Goal: Information Seeking & Learning: Learn about a topic

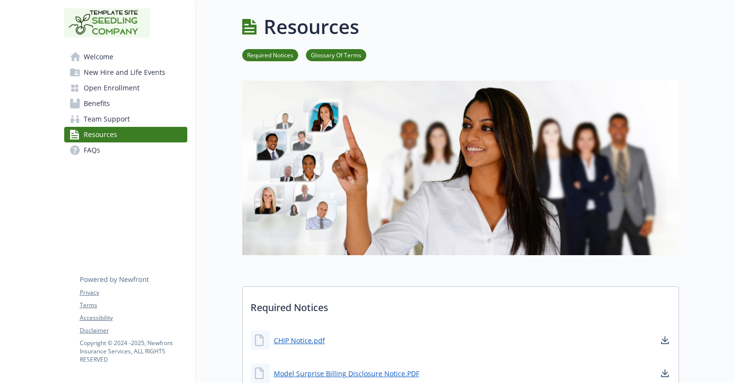
scroll to position [519, 0]
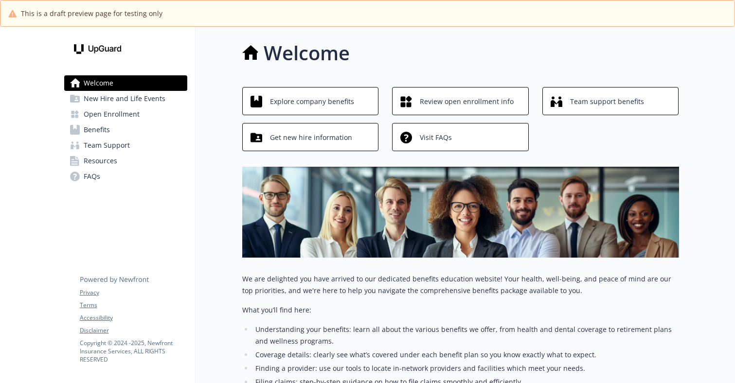
click at [159, 101] on span "New Hire and Life Events" at bounding box center [125, 99] width 82 height 16
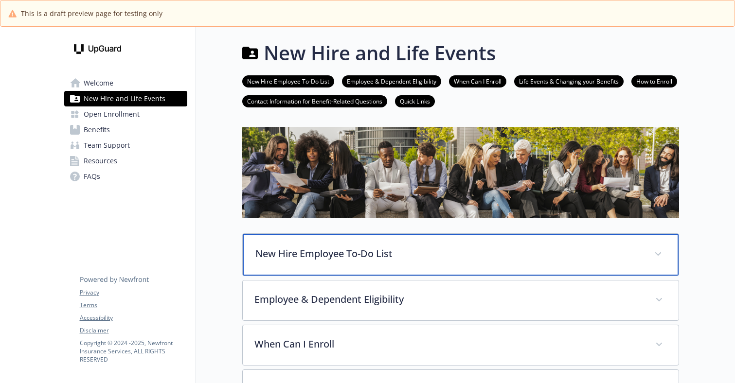
click at [297, 262] on div "New Hire Employee To-Do List" at bounding box center [461, 255] width 436 height 42
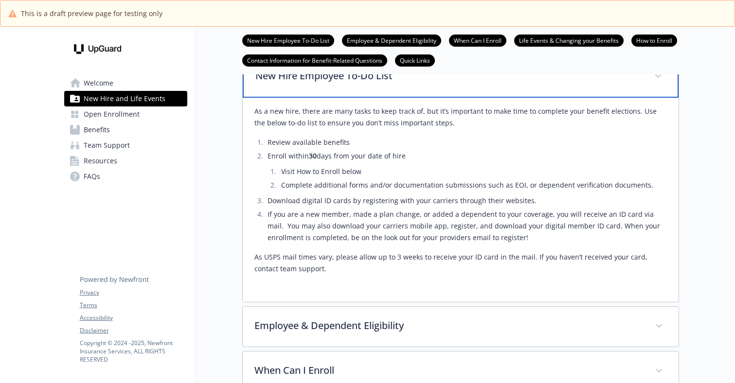
scroll to position [195, 0]
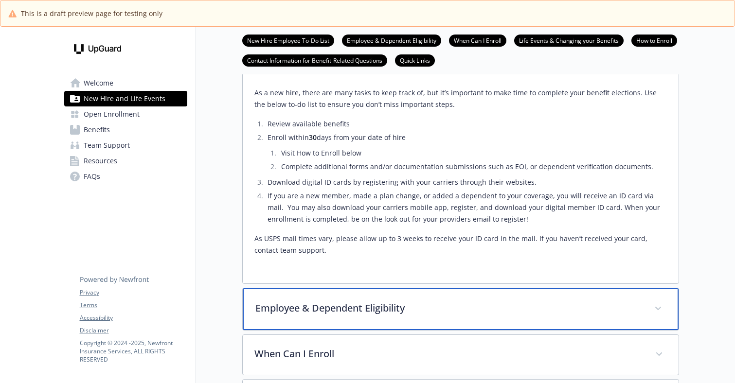
click at [310, 296] on div "Employee & Dependent Eligibility" at bounding box center [461, 310] width 436 height 42
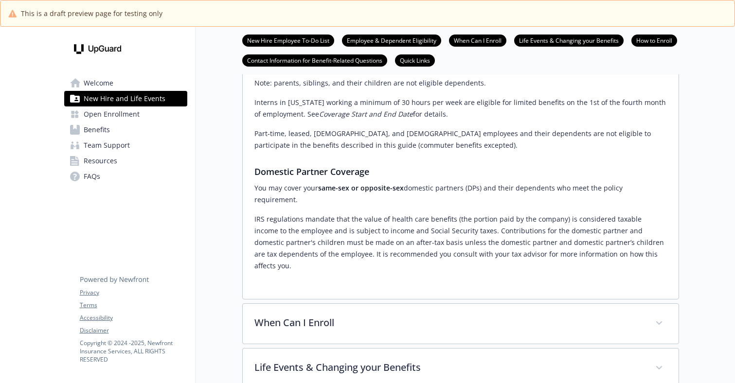
scroll to position [779, 0]
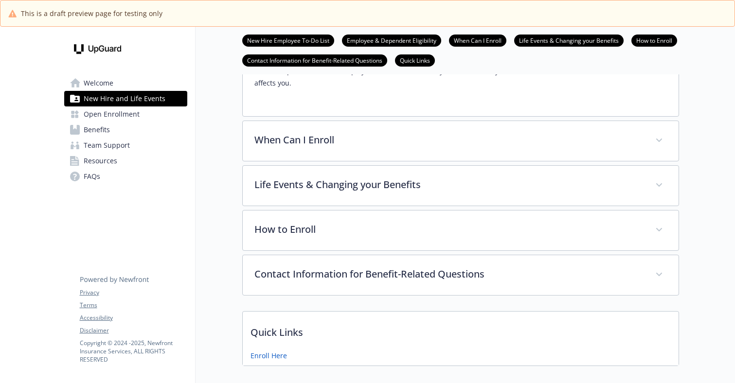
click at [137, 133] on link "Benefits" at bounding box center [125, 130] width 123 height 16
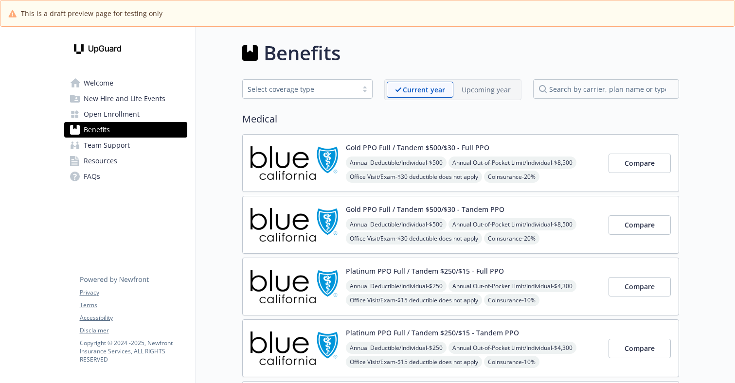
click at [478, 96] on div "Upcoming year" at bounding box center [487, 90] width 66 height 16
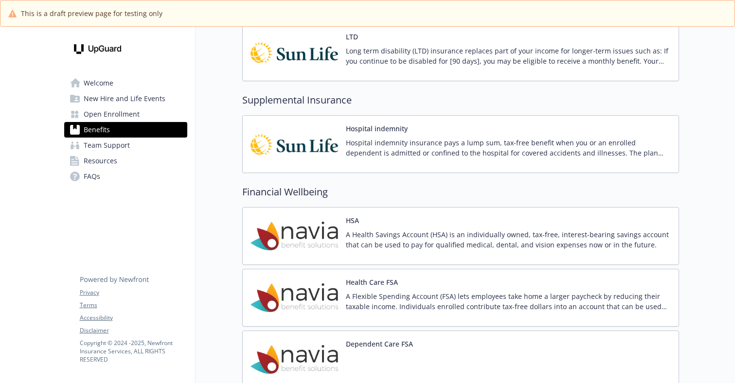
click at [440, 339] on div "Dependent Care FSA" at bounding box center [460, 360] width 437 height 58
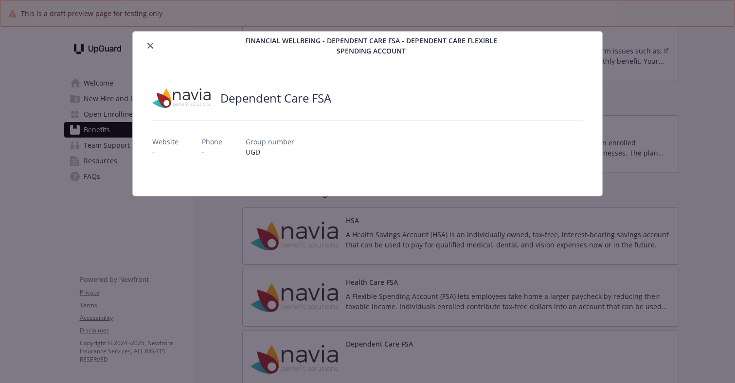
scroll to position [973, 0]
click at [157, 48] on div "details for plan Financial Wellbeing - Dependent Care FSA - Dependent Care Flex…" at bounding box center [185, 46] width 96 height 12
click at [148, 45] on icon "close" at bounding box center [150, 46] width 6 height 6
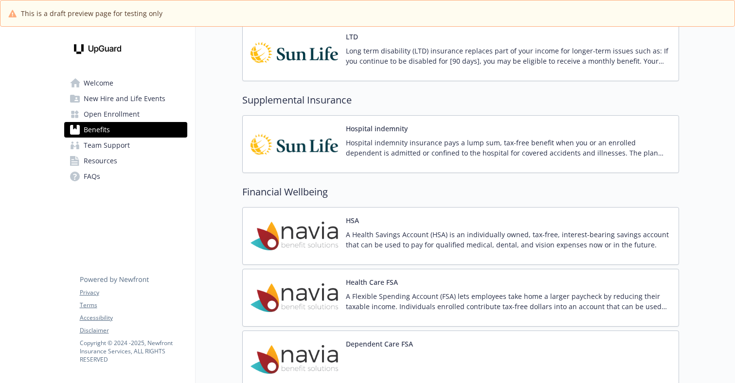
click at [406, 233] on p "A Health Savings Account (HSA) is an individually owned, tax-free, interest-bea…" at bounding box center [508, 240] width 325 height 20
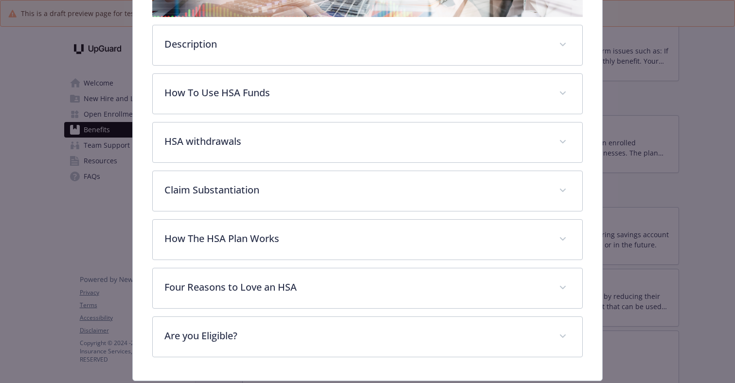
scroll to position [265, 0]
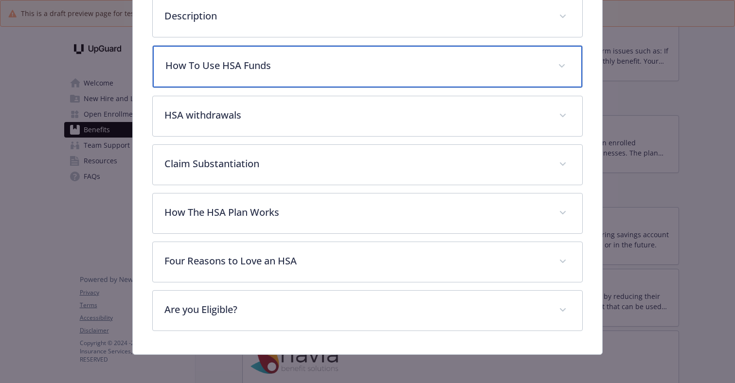
click at [293, 72] on div "How To Use HSA Funds" at bounding box center [368, 67] width 430 height 42
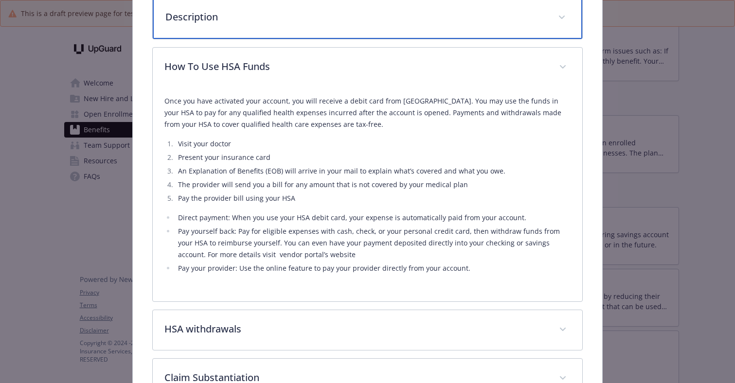
scroll to position [266, 0]
click at [273, 22] on p "Description" at bounding box center [355, 16] width 381 height 15
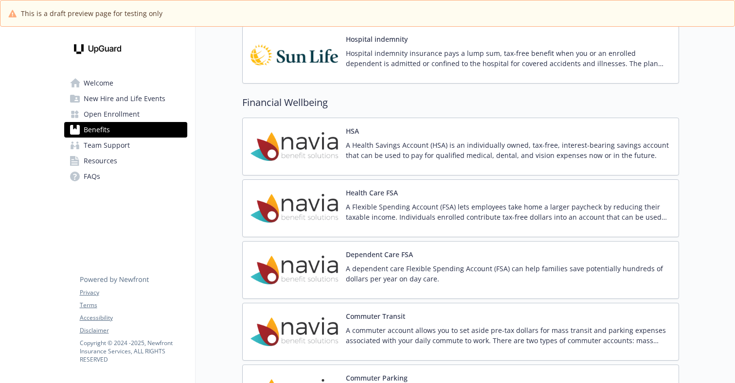
scroll to position [1071, 0]
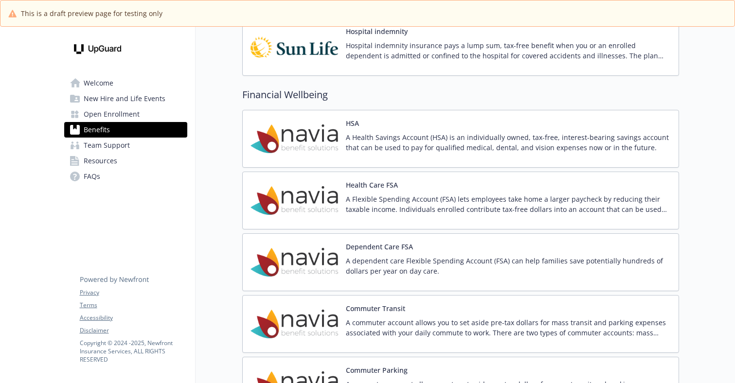
click at [463, 259] on p "A dependent care Flexible Spending Account (FSA) can help families save potenti…" at bounding box center [508, 266] width 325 height 20
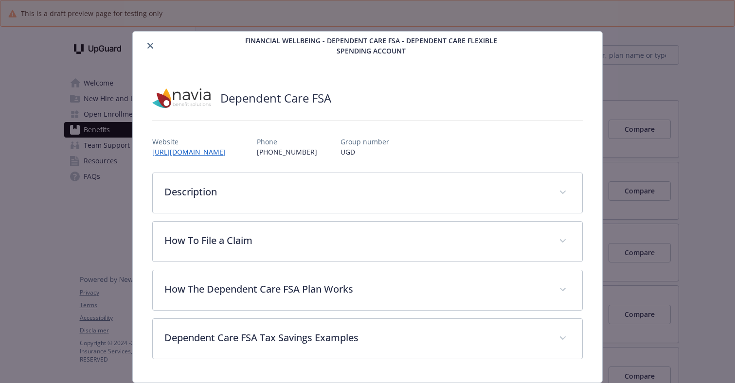
scroll to position [1071, 0]
click at [249, 80] on div "Dependent Care FSA Website https://pebb.naviabenefits.com/benefits/dependent-ca…" at bounding box center [368, 221] width 470 height 323
click at [155, 51] on div "details for plan Financial Wellbeing - Dependent Care FSA - Dependent Care Flex…" at bounding box center [185, 46] width 96 height 12
click at [147, 48] on icon "close" at bounding box center [150, 46] width 6 height 6
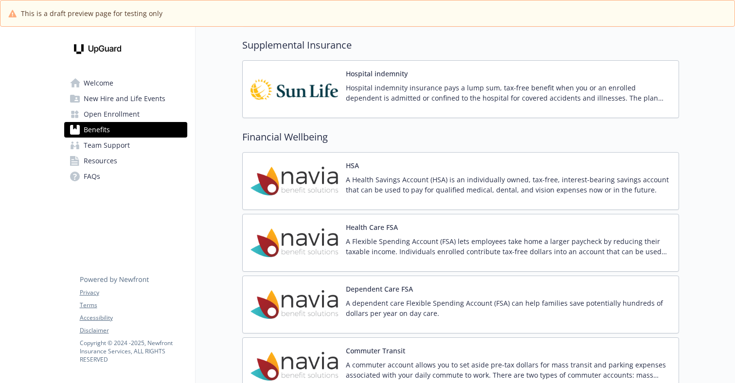
scroll to position [1223, 0]
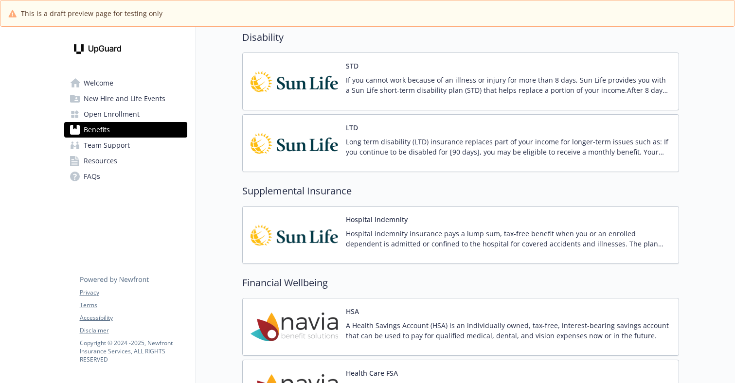
click at [414, 238] on p "Hospital indemnity insurance pays a lump sum, tax-free benefit when you or an e…" at bounding box center [508, 239] width 325 height 20
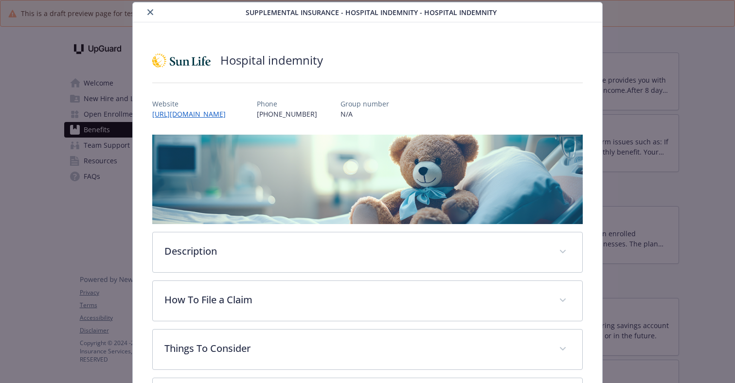
scroll to position [127, 0]
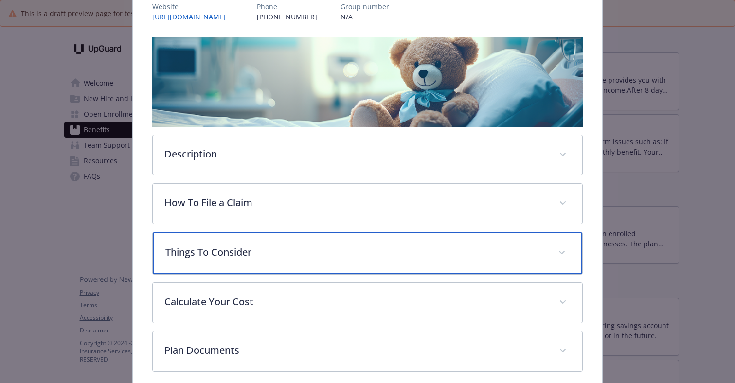
click at [291, 265] on div "Things To Consider" at bounding box center [368, 254] width 430 height 42
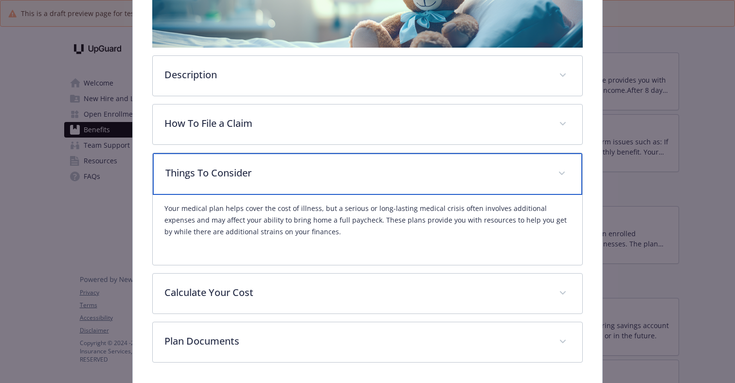
scroll to position [239, 0]
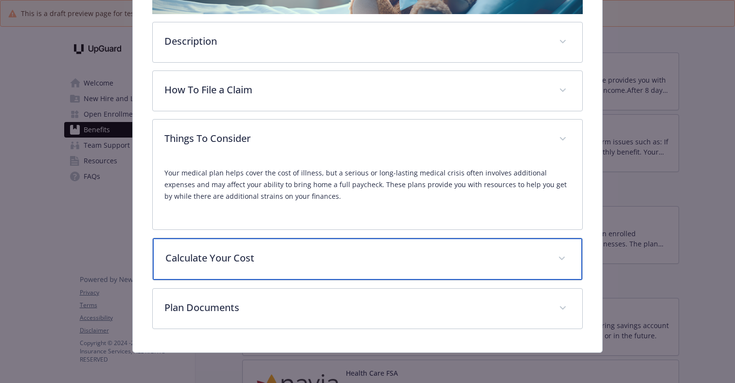
click at [290, 260] on p "Calculate Your Cost" at bounding box center [355, 258] width 381 height 15
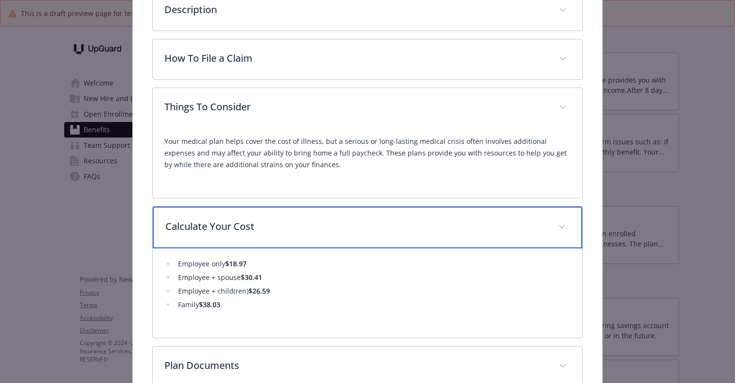
scroll to position [288, 0]
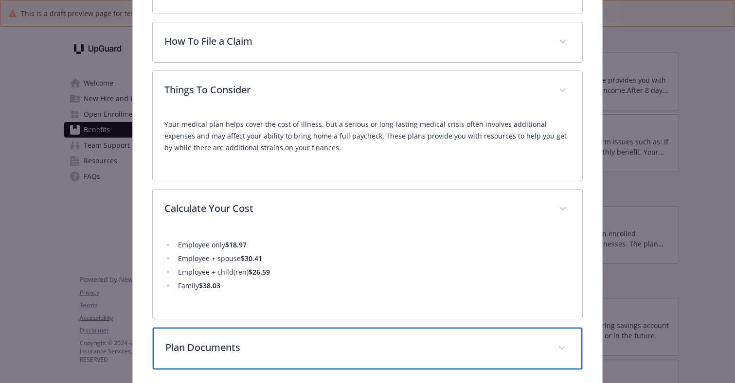
click at [279, 348] on p "Plan Documents" at bounding box center [355, 348] width 381 height 15
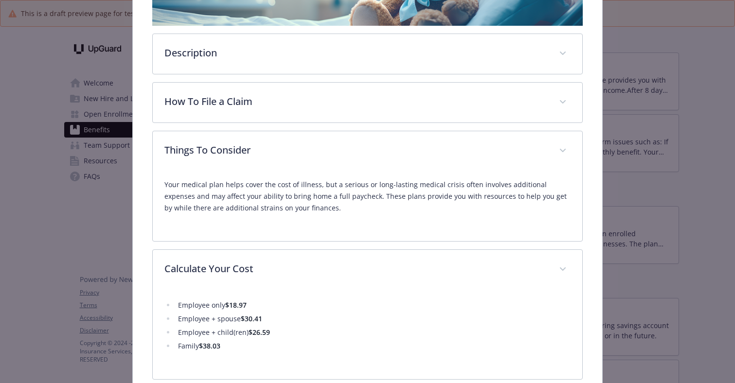
scroll to position [142, 0]
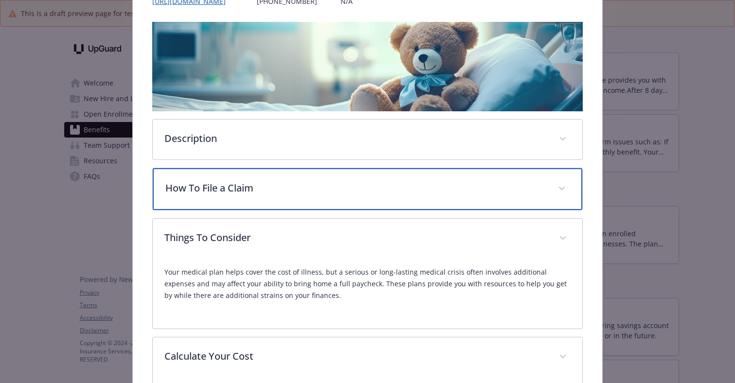
click at [279, 188] on p "How To File a Claim" at bounding box center [355, 188] width 381 height 15
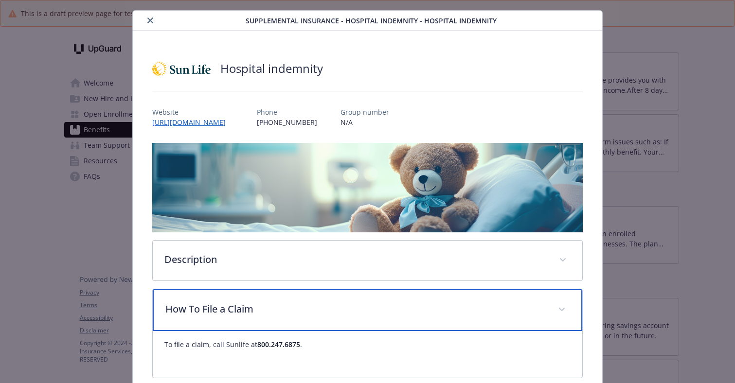
scroll to position [0, 0]
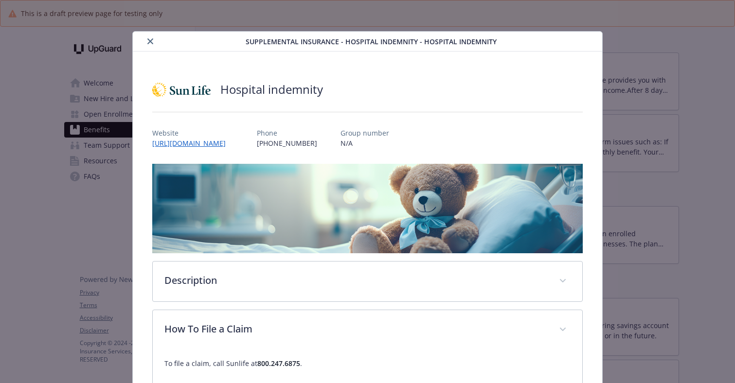
click at [146, 36] on button "close" at bounding box center [151, 42] width 12 height 12
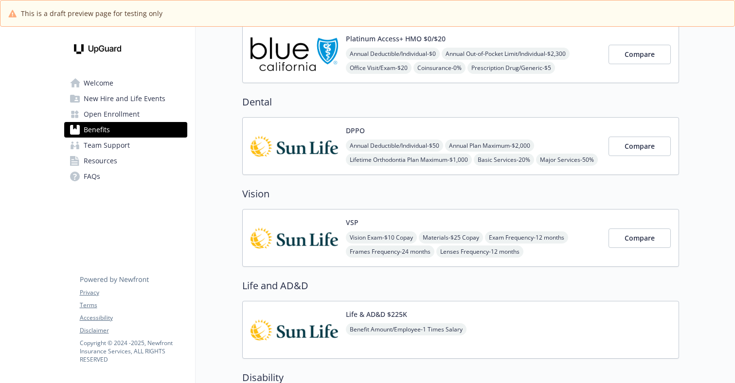
scroll to position [493, 0]
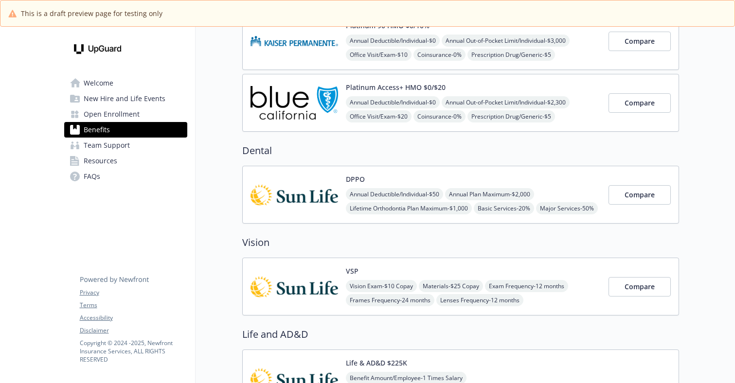
click at [363, 117] on span "Office Visit/Exam - $20" at bounding box center [379, 116] width 66 height 12
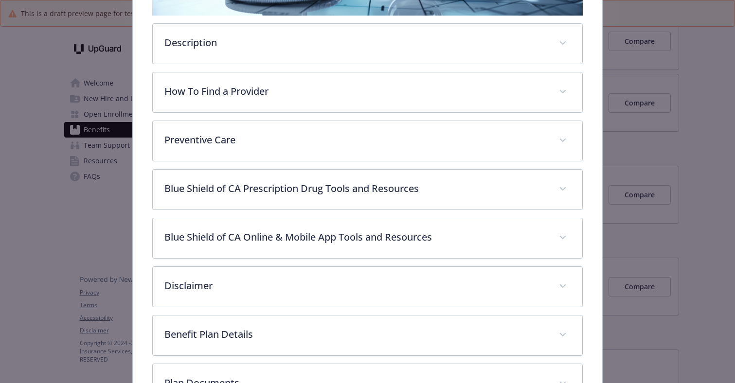
scroll to position [313, 0]
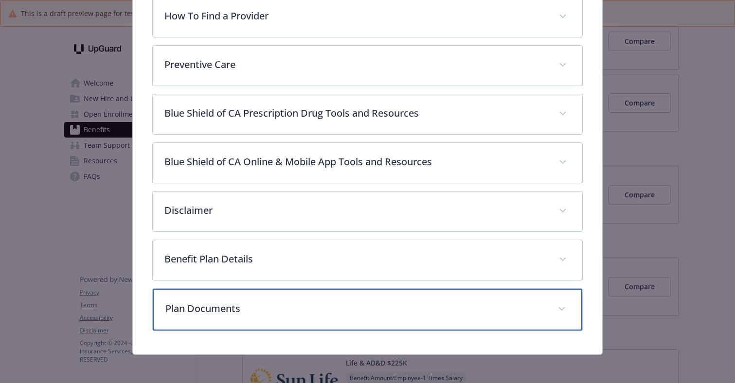
click at [298, 303] on p "Plan Documents" at bounding box center [355, 309] width 381 height 15
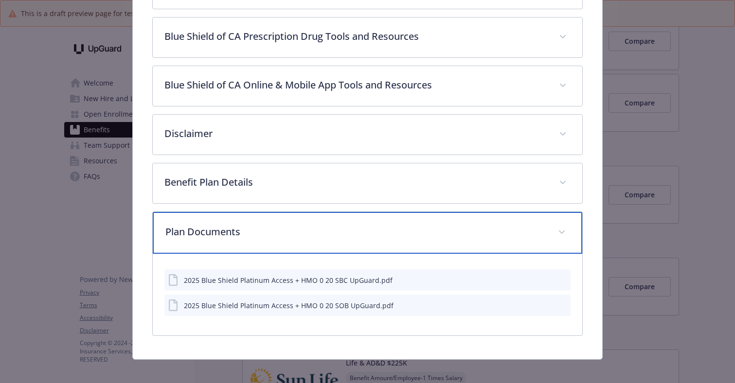
scroll to position [397, 0]
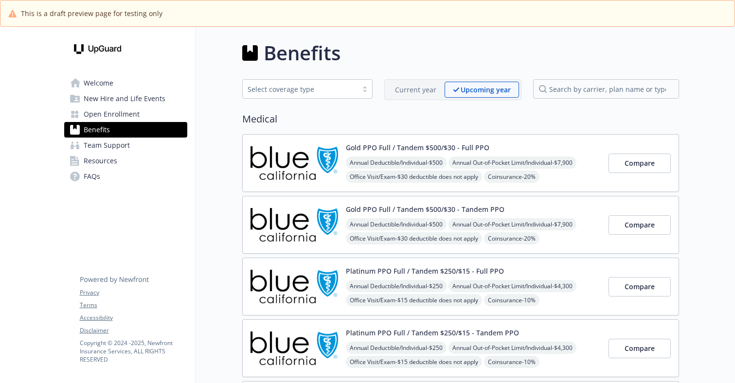
click at [146, 146] on link "Team Support" at bounding box center [125, 146] width 123 height 16
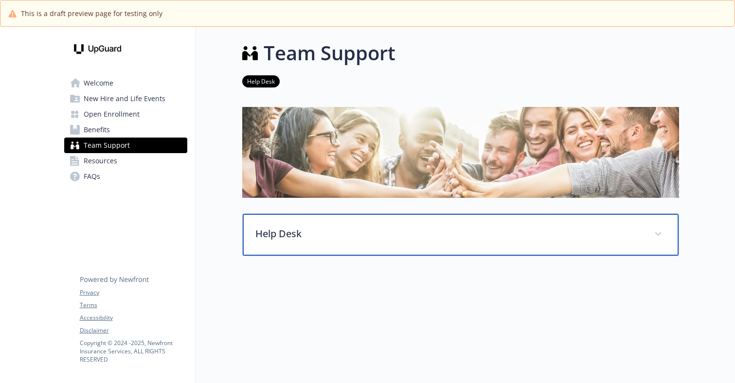
click at [328, 247] on div "Help Desk" at bounding box center [461, 235] width 436 height 42
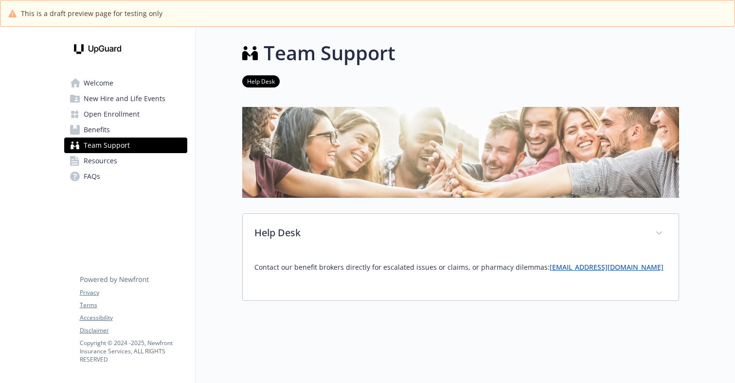
click at [135, 169] on link "FAQs" at bounding box center [125, 177] width 123 height 16
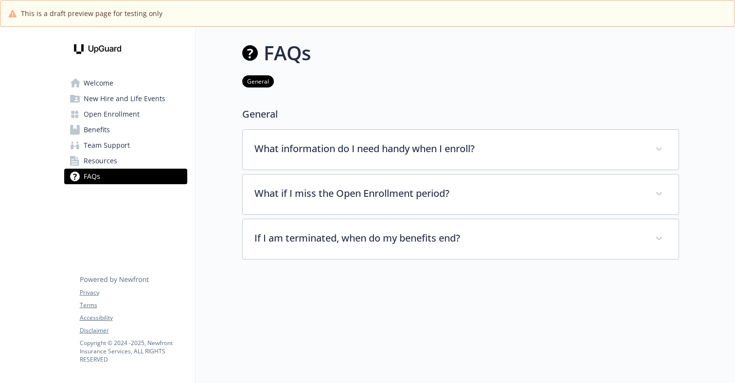
click at [132, 159] on link "Resources" at bounding box center [125, 161] width 123 height 16
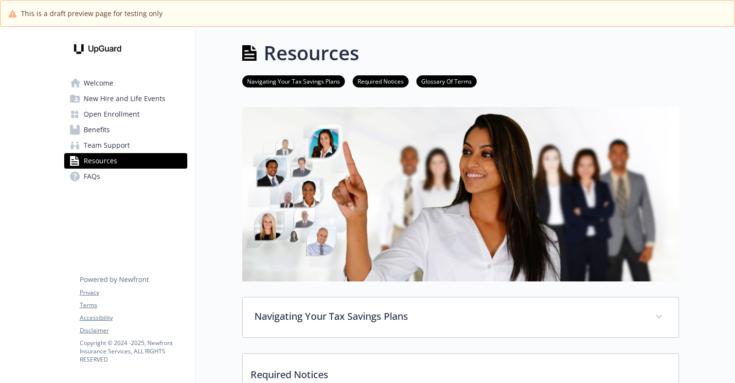
click at [118, 79] on link "Welcome" at bounding box center [125, 83] width 123 height 16
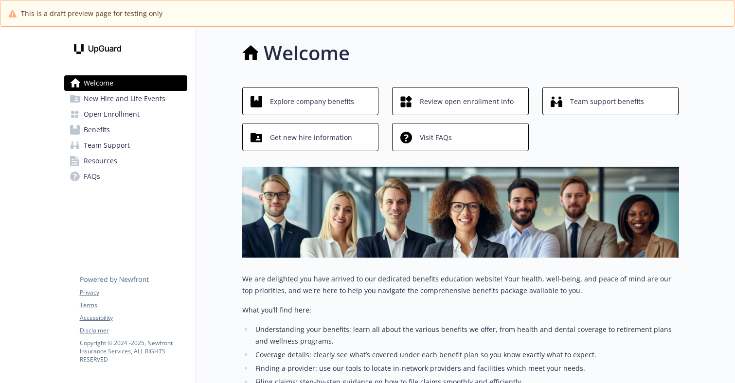
click at [132, 118] on span "Open Enrollment" at bounding box center [112, 115] width 56 height 16
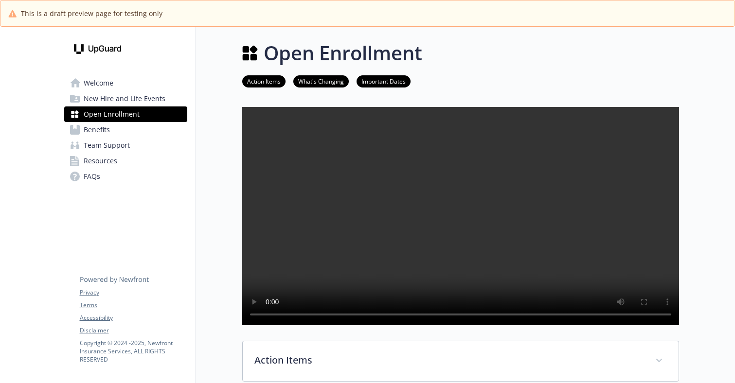
click at [123, 92] on span "New Hire and Life Events" at bounding box center [125, 99] width 82 height 16
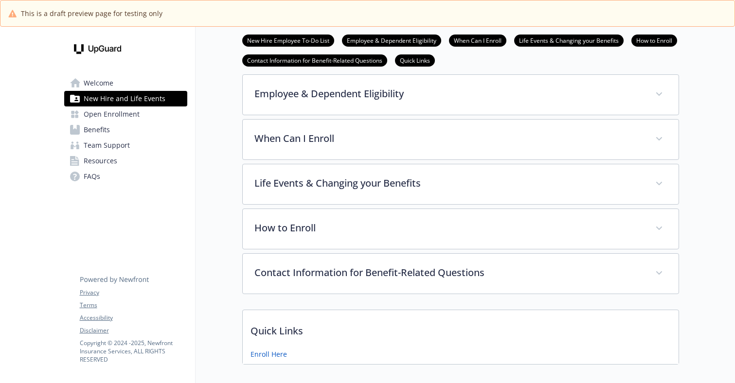
scroll to position [243, 0]
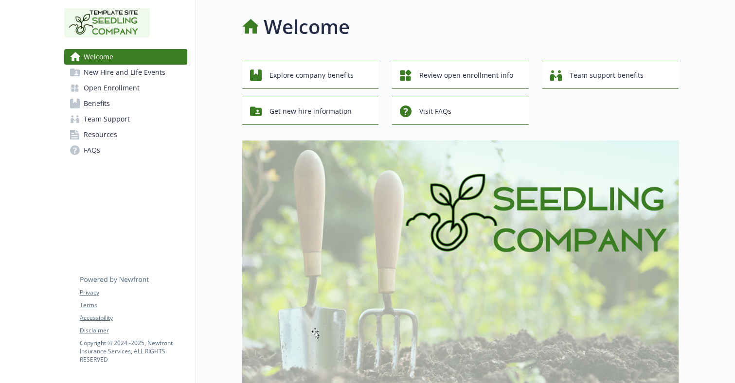
click at [88, 103] on span "Benefits" at bounding box center [97, 104] width 26 height 16
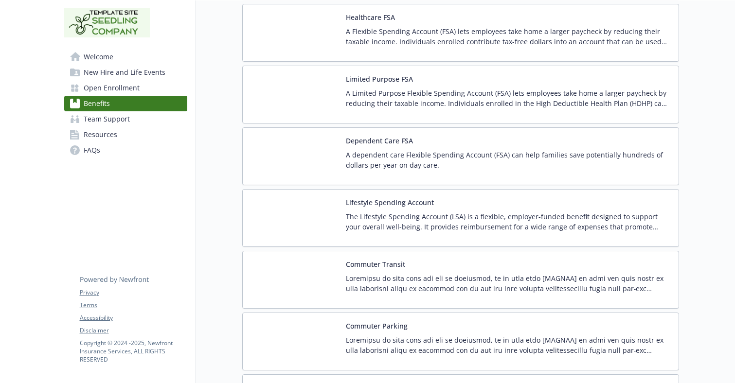
scroll to position [1801, 0]
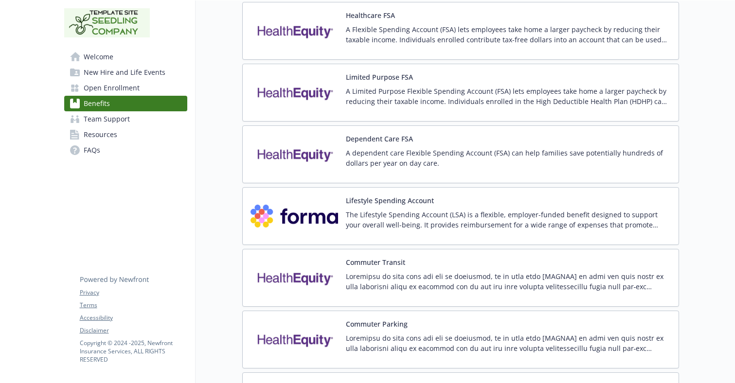
click at [363, 138] on button "Dependent Care FSA" at bounding box center [379, 139] width 67 height 10
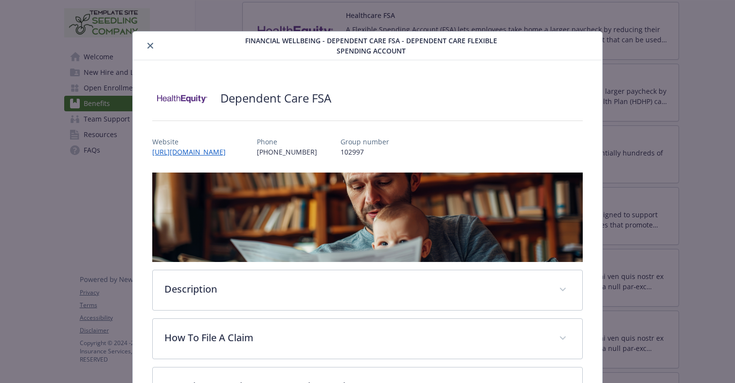
scroll to position [5, 0]
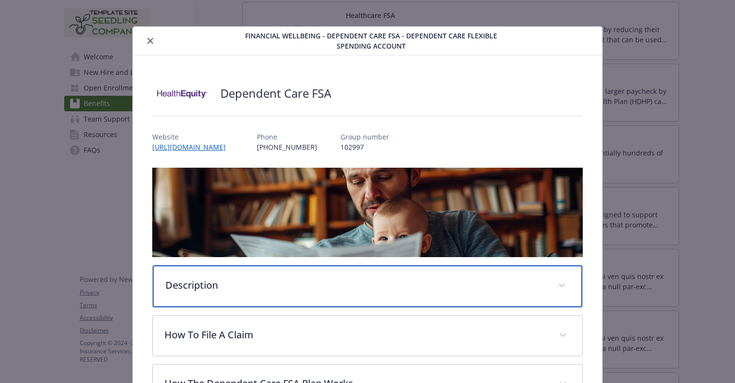
click at [235, 268] on div "Description" at bounding box center [368, 287] width 430 height 42
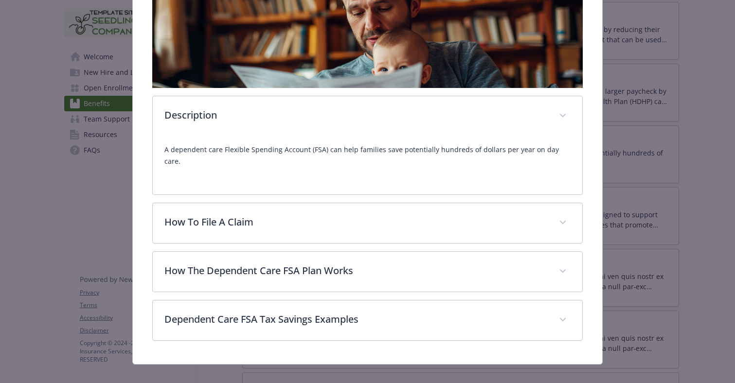
scroll to position [174, 0]
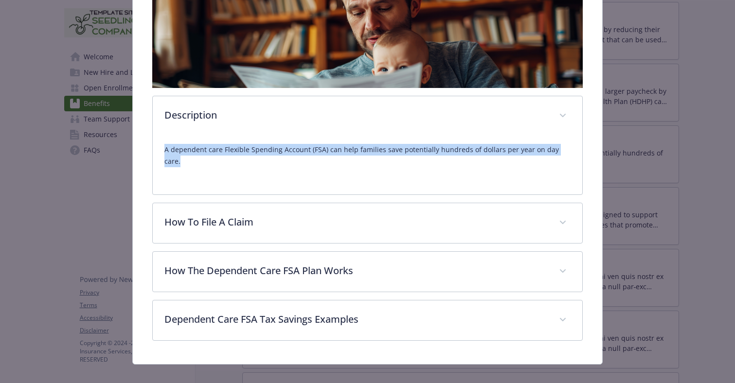
drag, startPoint x: 164, startPoint y: 152, endPoint x: 592, endPoint y: 160, distance: 428.8
click at [592, 160] on div "Dependent Care FSA Website [URL][DOMAIN_NAME] Phone [PHONE_NUMBER] Group number…" at bounding box center [368, 125] width 470 height 478
copy p "A dependent care Flexible Spending Account (FSA) can help families save potenti…"
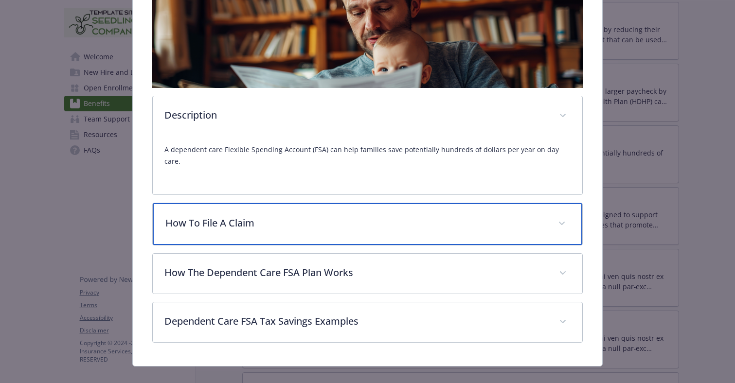
click at [338, 222] on div "How To File A Claim" at bounding box center [368, 224] width 430 height 42
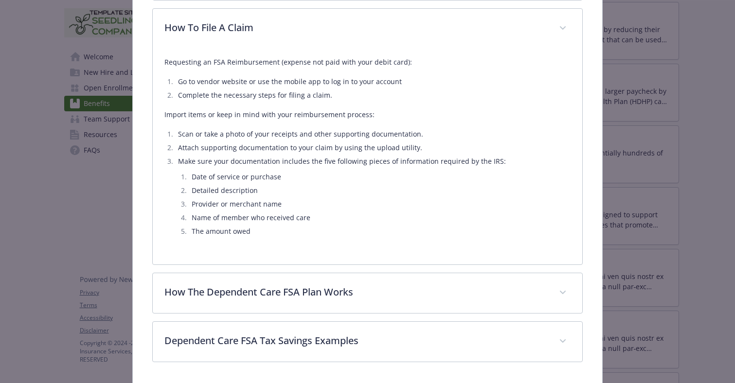
scroll to position [368, 0]
click at [156, 50] on div "Requesting an FSA Reimbursement (expense not paid with your debit card): Go to …" at bounding box center [368, 158] width 430 height 216
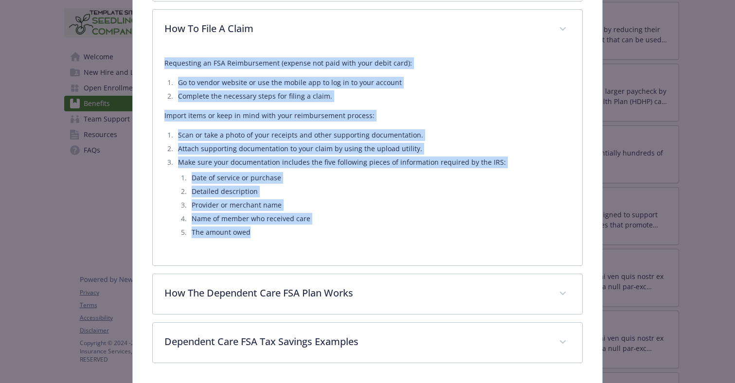
drag, startPoint x: 156, startPoint y: 50, endPoint x: 353, endPoint y: 223, distance: 262.4
click at [353, 223] on div "Requesting an FSA Reimbursement (expense not paid with your debit card): Go to …" at bounding box center [368, 158] width 430 height 216
copy div "Requesting an FSA Reimbursement (expense not paid with your debit card): Go to …"
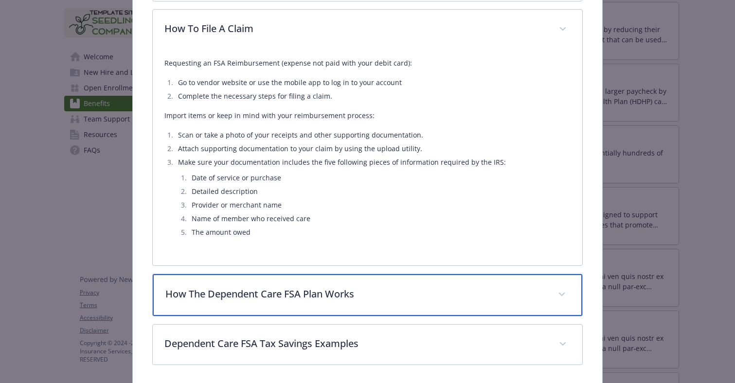
click at [394, 291] on div "How The Dependent Care FSA Plan Works" at bounding box center [368, 295] width 430 height 42
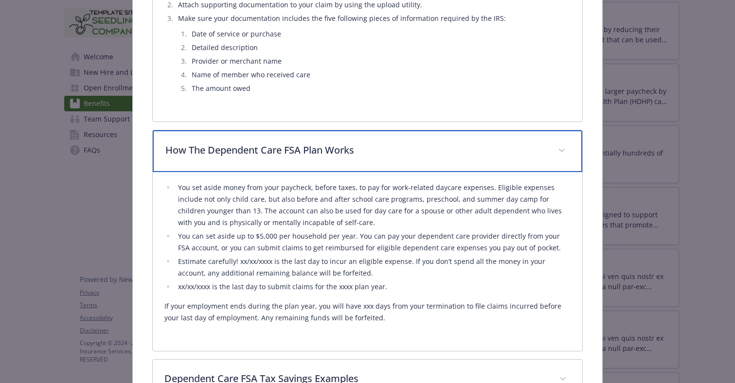
scroll to position [514, 0]
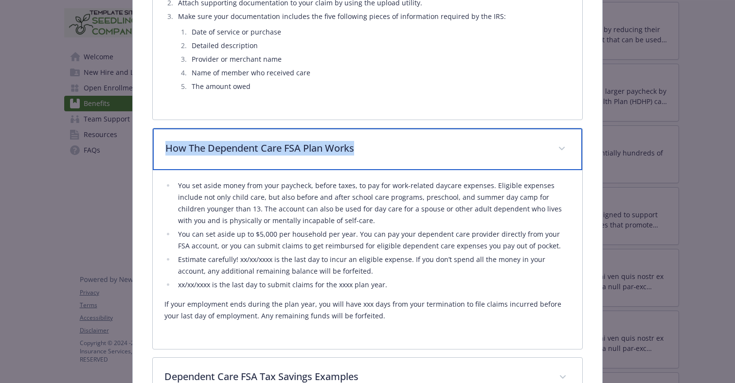
drag, startPoint x: 155, startPoint y: 135, endPoint x: 399, endPoint y: 154, distance: 244.6
click at [399, 154] on div "How The Dependent Care FSA Plan Works" at bounding box center [368, 149] width 430 height 42
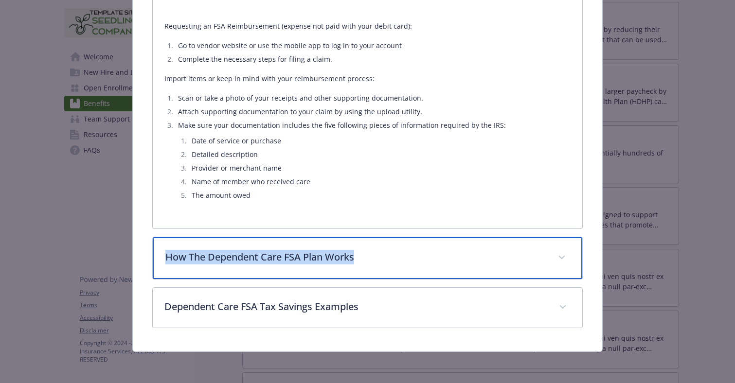
scroll to position [392, 0]
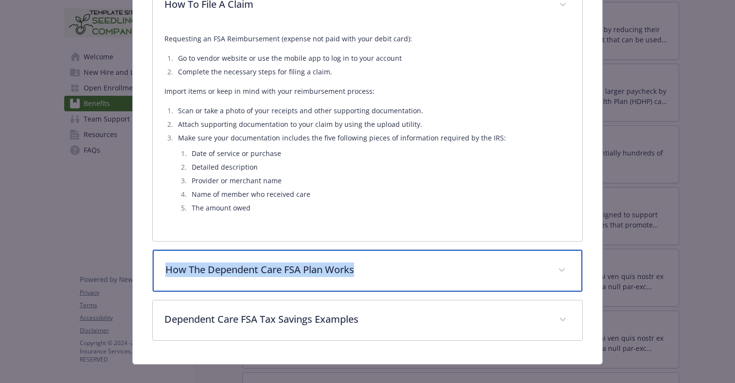
copy p "How The Dependent Care FSA Plan Works"
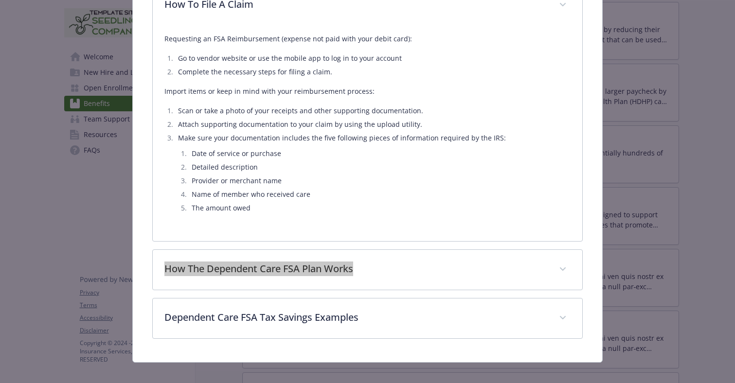
scroll to position [390, 0]
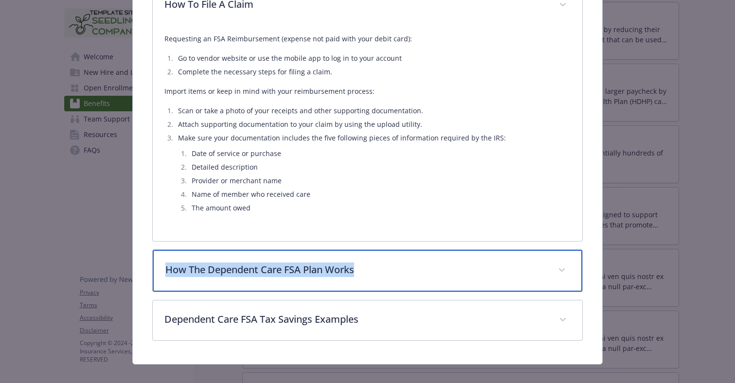
click at [198, 263] on p "How The Dependent Care FSA Plan Works" at bounding box center [355, 270] width 381 height 15
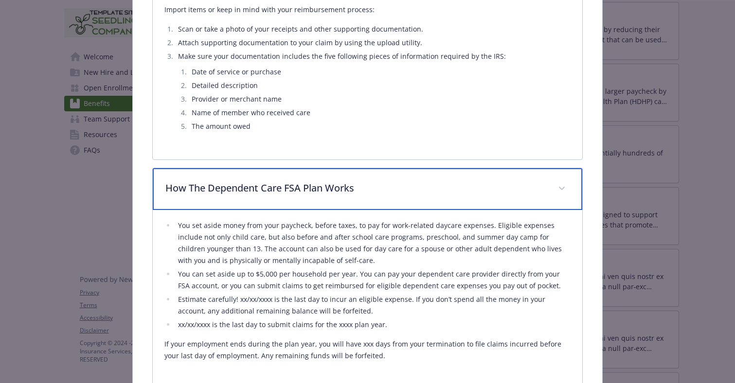
scroll to position [514, 0]
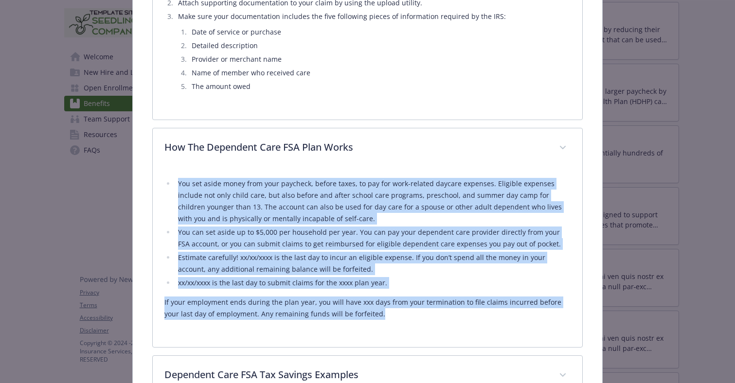
drag, startPoint x: 371, startPoint y: 307, endPoint x: 133, endPoint y: 170, distance: 274.2
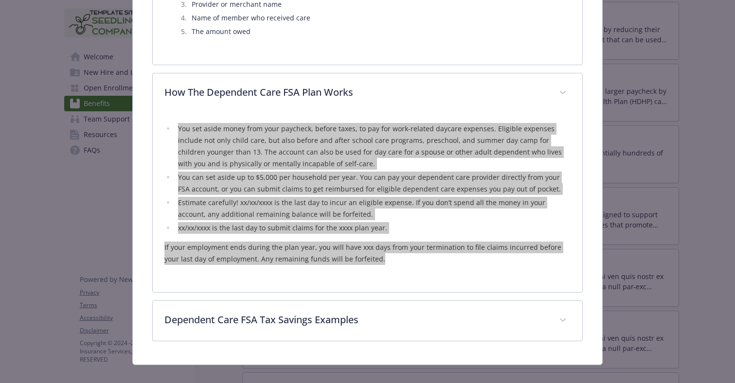
scroll to position [569, 0]
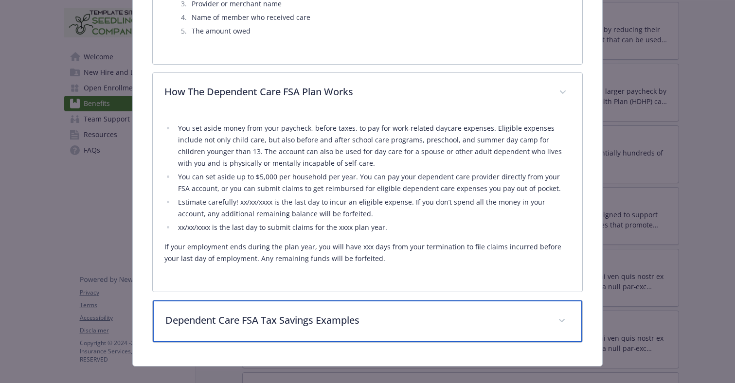
click at [237, 319] on div "Dependent Care FSA Tax Savings Examples" at bounding box center [368, 322] width 430 height 42
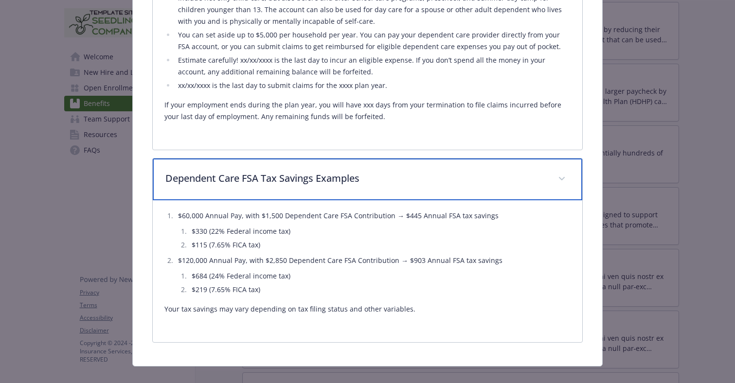
scroll to position [713, 0]
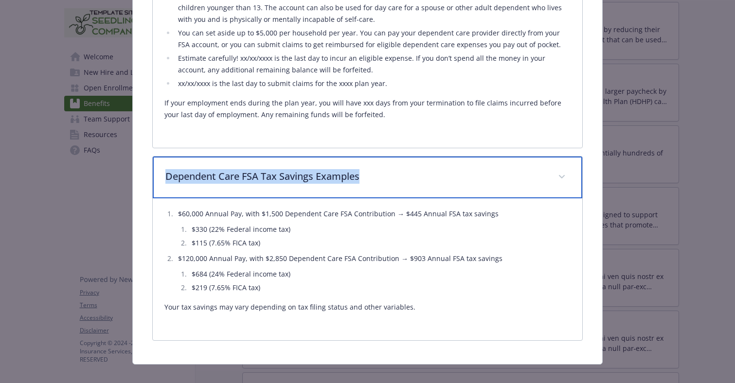
drag, startPoint x: 162, startPoint y: 165, endPoint x: 385, endPoint y: 163, distance: 222.9
click at [385, 163] on div "Dependent Care FSA Tax Savings Examples" at bounding box center [368, 178] width 430 height 42
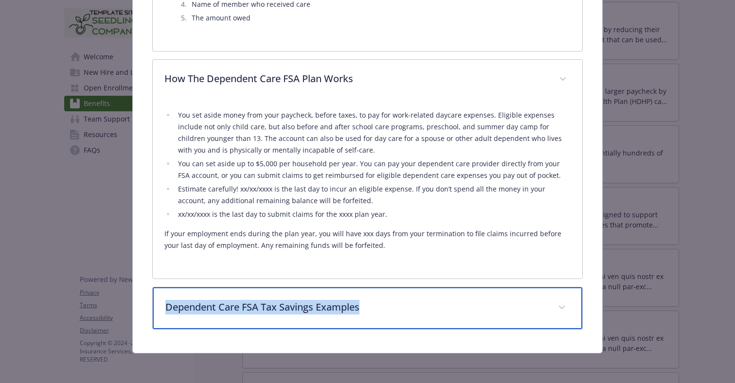
scroll to position [571, 0]
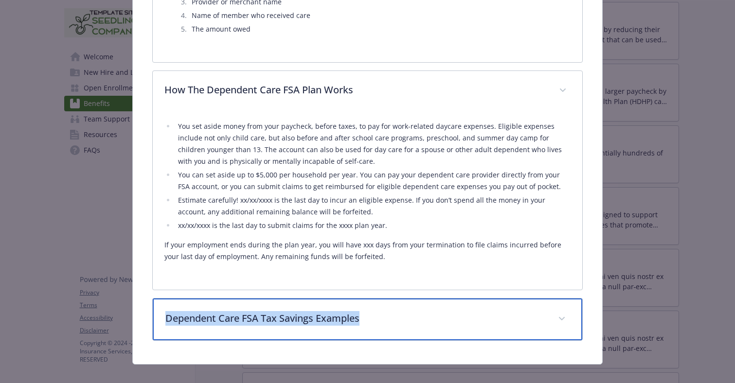
copy p "Dependent Care FSA Tax Savings Examples"
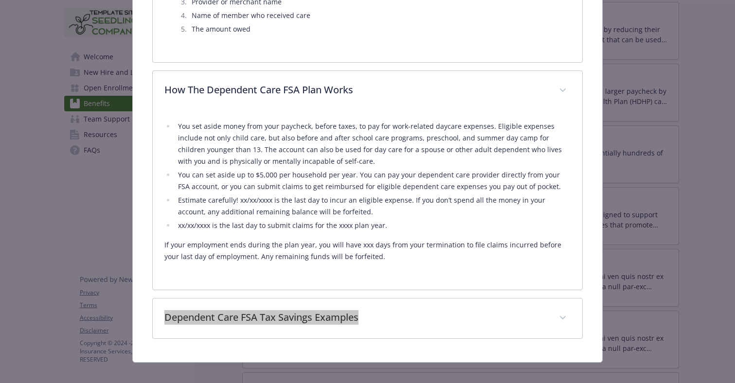
scroll to position [569, 0]
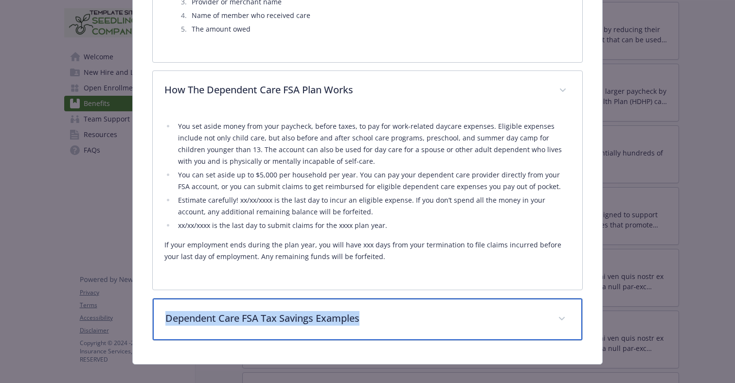
click at [371, 311] on p "Dependent Care FSA Tax Savings Examples" at bounding box center [355, 318] width 381 height 15
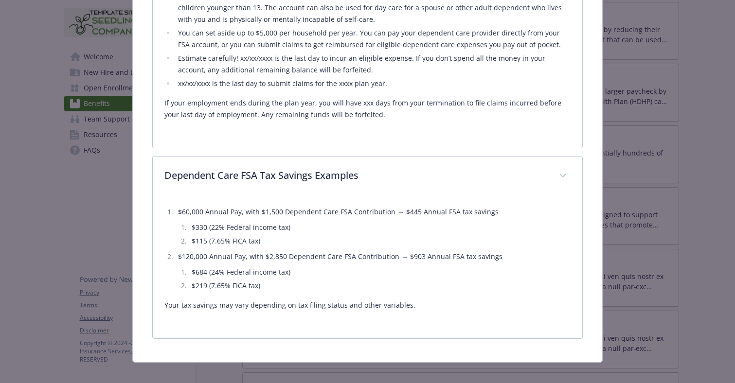
scroll to position [711, 0]
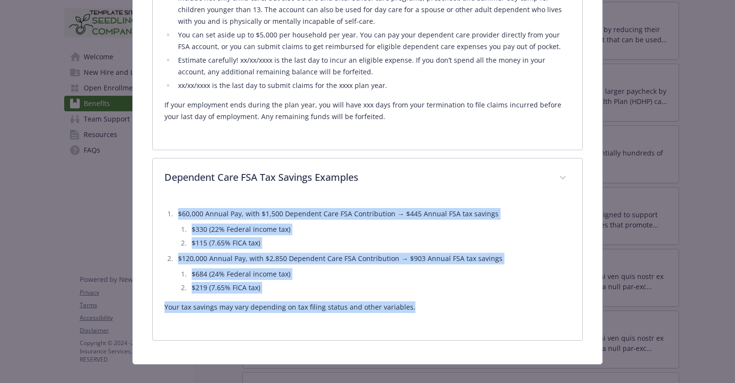
drag, startPoint x: 410, startPoint y: 295, endPoint x: 140, endPoint y: 193, distance: 288.8
copy div "$60,000 Annual Pay, with $1,500 Dependent Care FSA Contribution → $445 Annual F…"
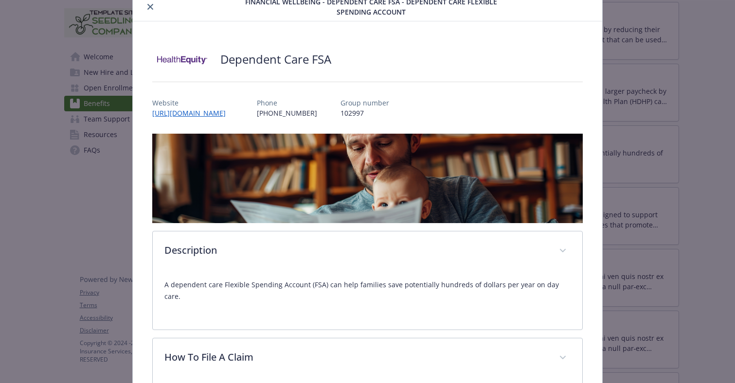
scroll to position [0, 0]
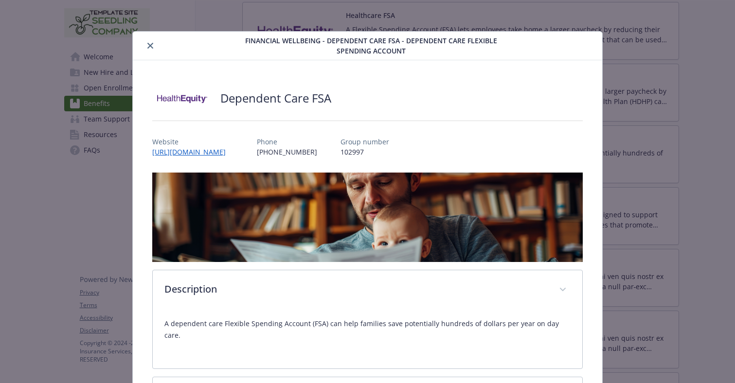
click at [550, 52] on div "Financial Wellbeing - Dependent Care FSA - Dependent Care Flexible Spending Acc…" at bounding box center [368, 46] width 470 height 29
click at [145, 45] on button "close" at bounding box center [151, 46] width 12 height 12
